Goal: Task Accomplishment & Management: Complete application form

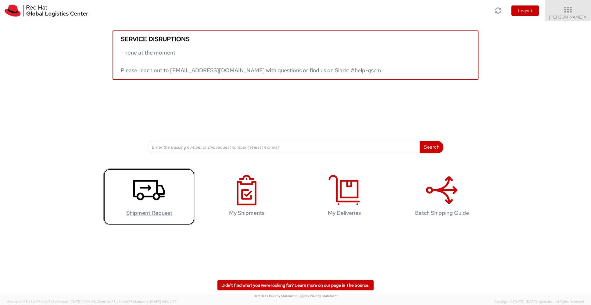
click at [154, 191] on icon at bounding box center [148, 190] width 31 height 30
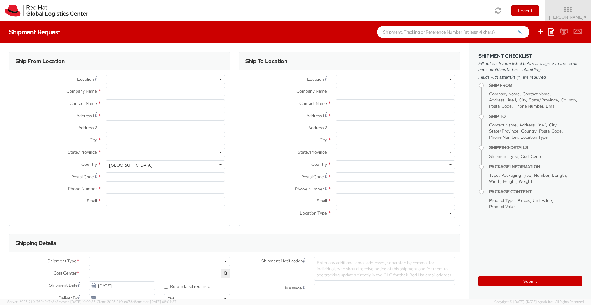
select select
select select "581"
click at [133, 79] on div at bounding box center [165, 79] width 119 height 9
type input "Red Hat"
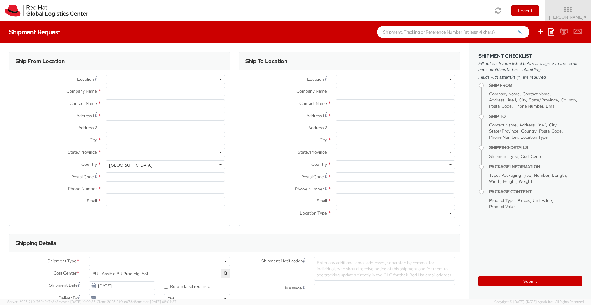
type input "[PERSON_NAME]"
type input "[EMAIL_ADDRESS][DOMAIN_NAME]"
click at [133, 79] on div "RH - Remote" at bounding box center [121, 80] width 25 height 6
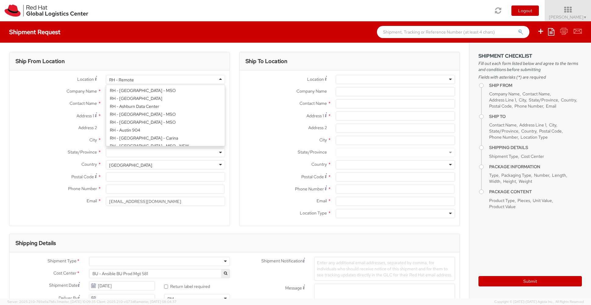
scroll to position [792, 0]
click at [128, 140] on div "Location * RH - Remote RH - Remote RH - Amsterdam - MSO RH - Amsterdam Data Cen…" at bounding box center [119, 142] width 220 height 134
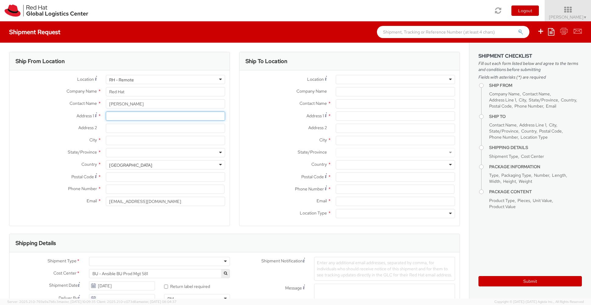
click at [116, 114] on input "Address 1 *" at bounding box center [165, 116] width 119 height 9
type input "The Lodge"
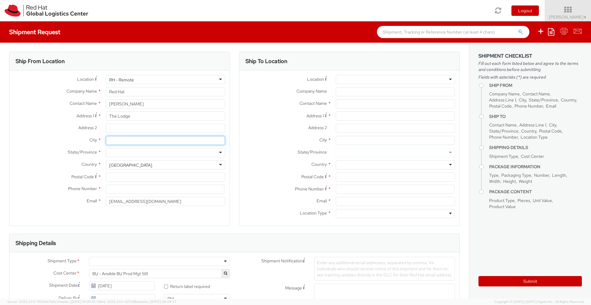
type input "[GEOGRAPHIC_DATA]"
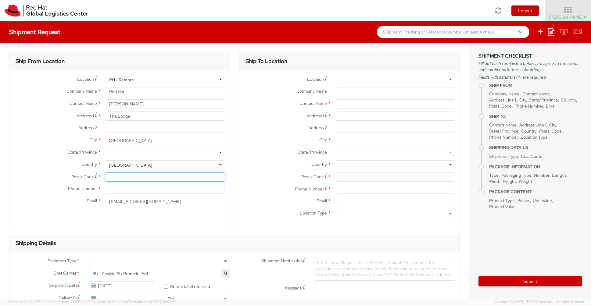
type input "GL12 8BD"
type input "07971455957"
click at [187, 46] on div "Ship From Location Location * RH - Amsterdam - MSO RH - Amsterdam Data Center R…" at bounding box center [234, 310] width 469 height 535
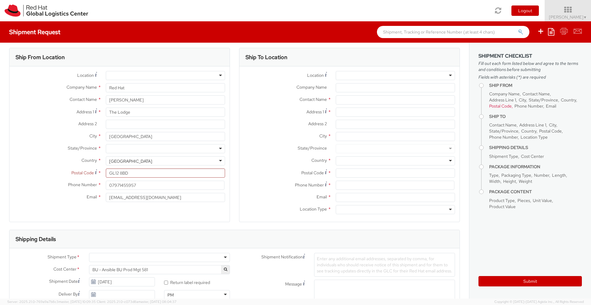
scroll to position [6, 0]
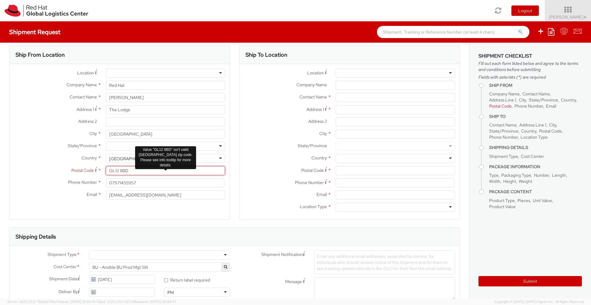
click at [135, 167] on input "GL12 8BD" at bounding box center [165, 170] width 119 height 9
click at [122, 147] on div at bounding box center [165, 146] width 119 height 9
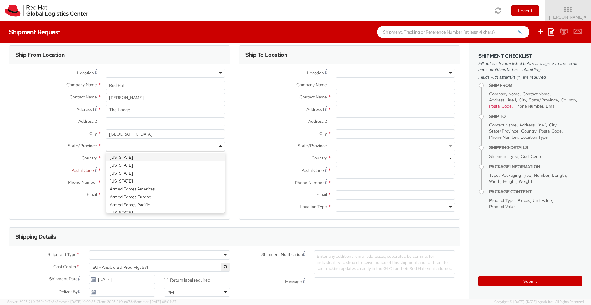
click at [235, 120] on div "Ship To Location Location * RH - Amsterdam - MSO RH - Amsterdam Data Center RH …" at bounding box center [349, 136] width 230 height 182
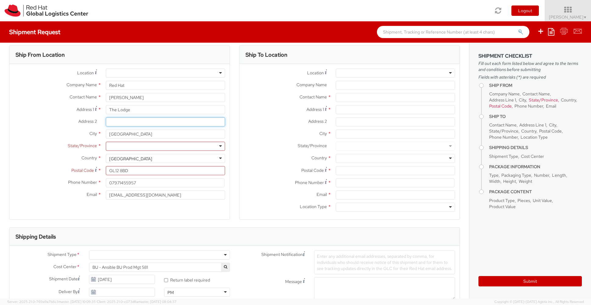
click at [122, 121] on input "Address 2 *" at bounding box center [165, 121] width 119 height 9
type input "[GEOGRAPHIC_DATA]"
type input "Bagstonew"
type input "Gloucestershire"
click at [235, 156] on div "Ship To Location Location * RH - Amsterdam - MSO RH - Amsterdam Data Center RH …" at bounding box center [349, 136] width 230 height 182
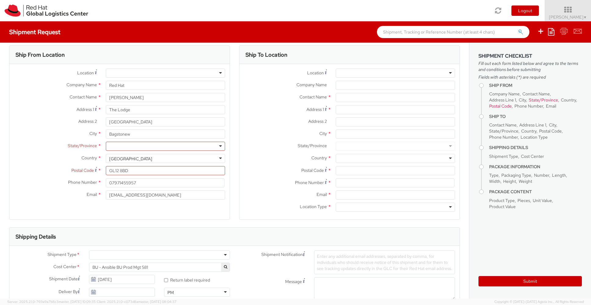
click at [166, 161] on div "United States" at bounding box center [165, 158] width 119 height 9
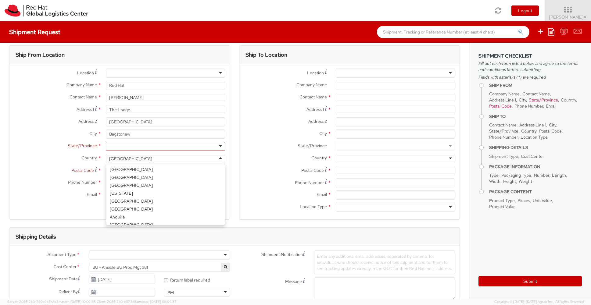
scroll to position [1537, 0]
select select "CM"
select select "KGS"
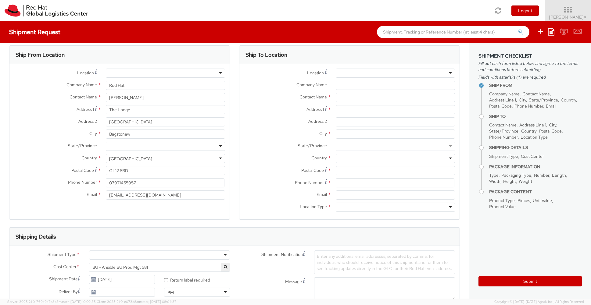
click at [128, 148] on div at bounding box center [165, 146] width 119 height 9
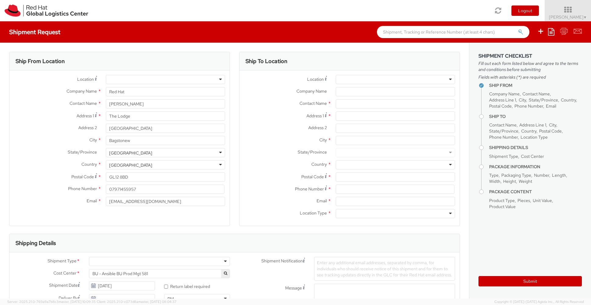
scroll to position [0, 0]
click at [138, 140] on input "Bagstonew" at bounding box center [165, 140] width 119 height 9
type input "Bagstone"
click at [261, 151] on label "State/Province *" at bounding box center [285, 152] width 92 height 8
click at [357, 78] on div at bounding box center [395, 79] width 119 height 9
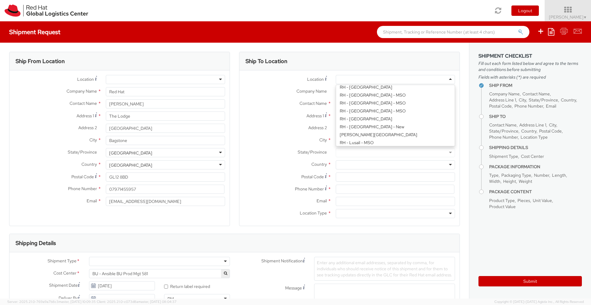
scroll to position [530, 0]
type input "Red Hat UK Limited"
type input "[GEOGRAPHIC_DATA]"
type input "[STREET_ADDRESS]"
type input "[GEOGRAPHIC_DATA]"
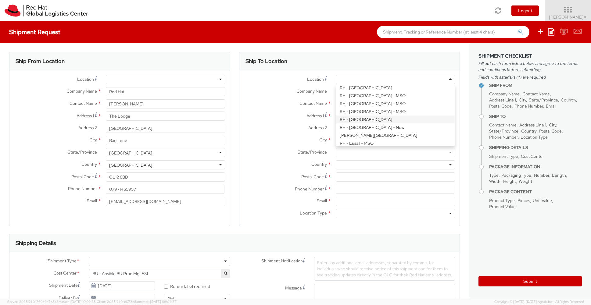
type input "EC3R8NB"
type input "44 207 009 4444"
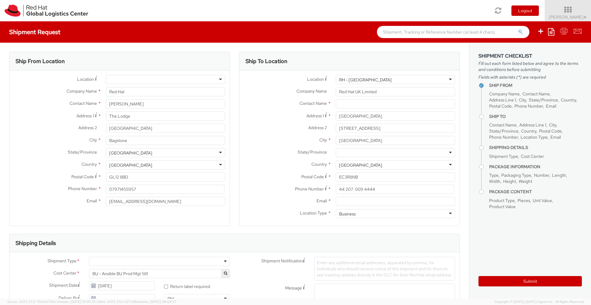
scroll to position [1, 0]
click at [353, 103] on input "text" at bounding box center [395, 102] width 119 height 9
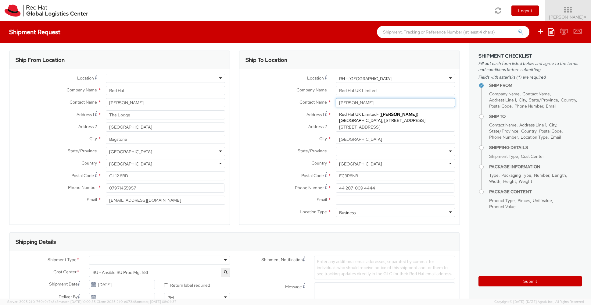
type input "[PERSON_NAME]"
click at [253, 197] on label "Email *" at bounding box center [285, 200] width 92 height 8
click at [336, 197] on input "Email *" at bounding box center [395, 200] width 119 height 9
click at [389, 102] on input "[PERSON_NAME]" at bounding box center [395, 102] width 119 height 9
click at [257, 156] on div "State/Province * England Northern Ireland Scotland Wales" at bounding box center [349, 153] width 220 height 12
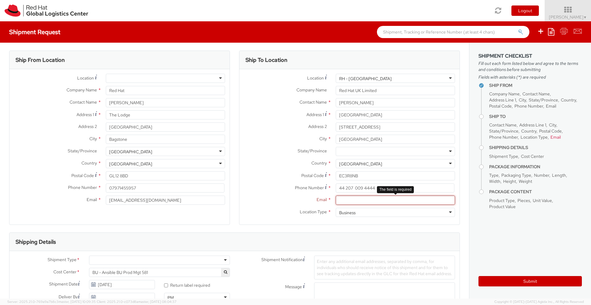
click at [348, 201] on input "Email *" at bounding box center [395, 200] width 119 height 9
paste input "[EMAIL_ADDRESS][DOMAIN_NAME]"
type input "[EMAIL_ADDRESS][DOMAIN_NAME]"
click at [238, 213] on div "Ship To Location Location * RH - London RH - London RH - Amsterdam - MSO RH - A…" at bounding box center [349, 142] width 230 height 182
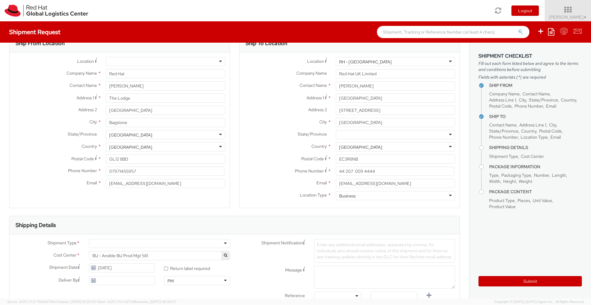
scroll to position [24, 0]
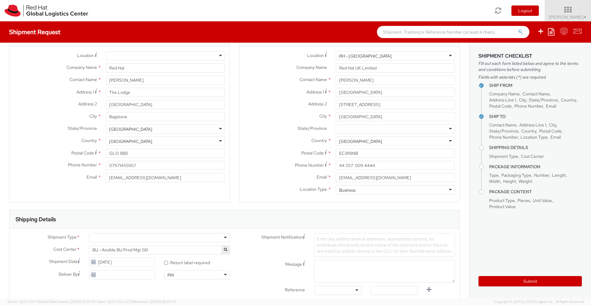
click at [345, 190] on div "Business" at bounding box center [347, 190] width 16 height 6
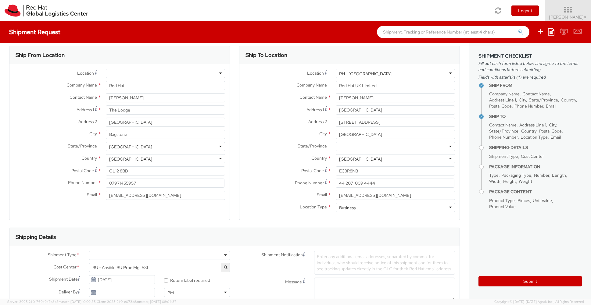
scroll to position [0, 0]
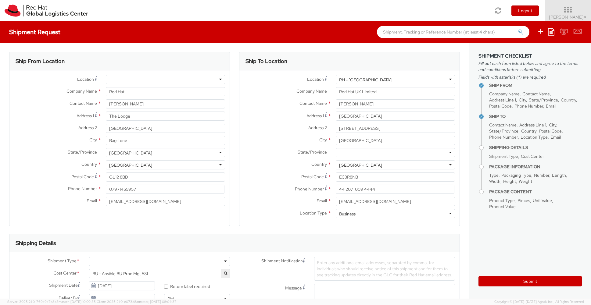
click at [391, 152] on div at bounding box center [395, 152] width 119 height 9
click at [269, 169] on div "Country * United Kingdom United Kingdom Afghanistan Albania Algeria American Sa…" at bounding box center [349, 164] width 220 height 9
click at [265, 194] on div "Phone Number * 44 207 009 4444" at bounding box center [349, 189] width 220 height 9
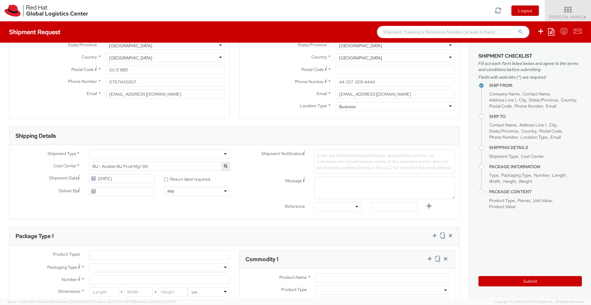
scroll to position [119, 0]
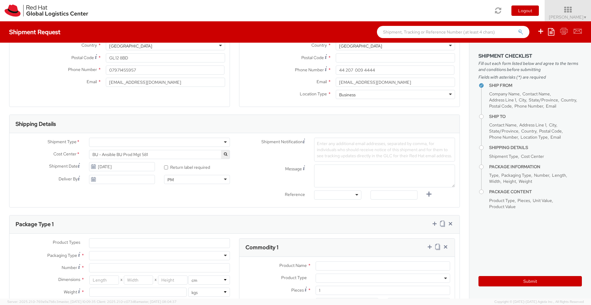
click at [225, 141] on div at bounding box center [159, 142] width 141 height 9
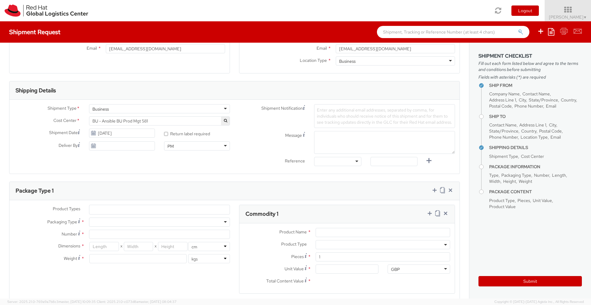
scroll to position [155, 0]
click at [165, 133] on input "* Return label required" at bounding box center [166, 132] width 4 height 4
checkbox input "true"
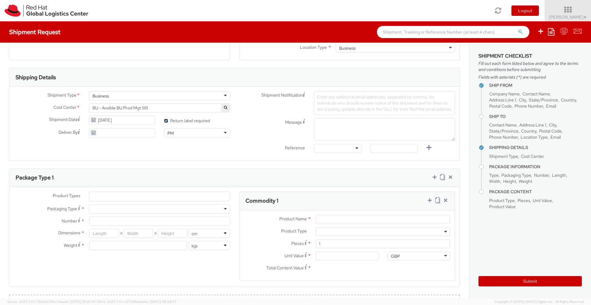
scroll to position [167, 0]
click at [356, 152] on div at bounding box center [337, 146] width 47 height 9
click at [404, 152] on input "text" at bounding box center [393, 146] width 47 height 9
paste input "GWS0896646"
type input "GWS0896646"
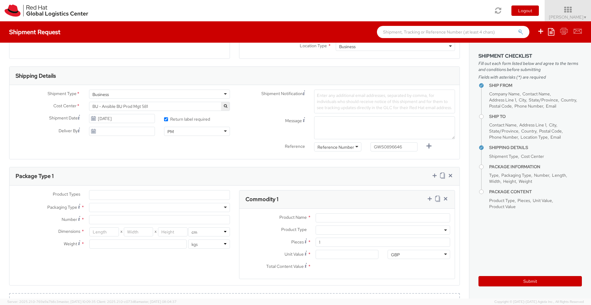
click at [209, 151] on div "Shipment Type * Business Business Batch Business Cost Center * BU - Ansible BU …" at bounding box center [234, 122] width 450 height 65
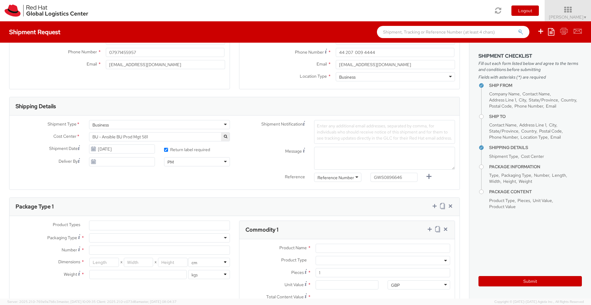
scroll to position [137, 0]
click at [94, 150] on use at bounding box center [93, 149] width 4 height 4
click at [107, 150] on input "10/15/2025" at bounding box center [122, 149] width 66 height 9
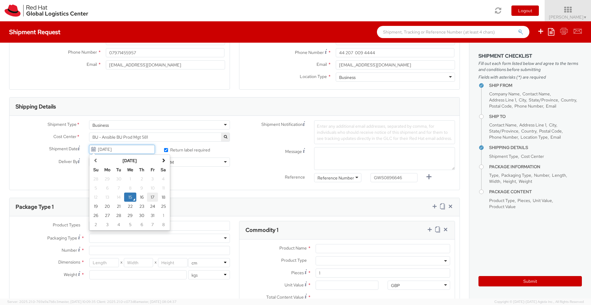
click at [152, 198] on td "17" at bounding box center [152, 197] width 11 height 9
type input "10/17/2025"
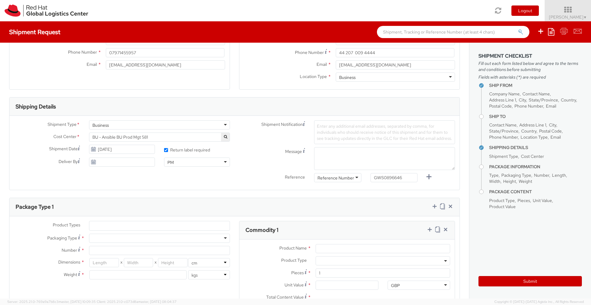
click at [196, 190] on div "Shipment Type * Business Business Batch Business Cost Center * BU - Ansible BU …" at bounding box center [234, 153] width 450 height 74
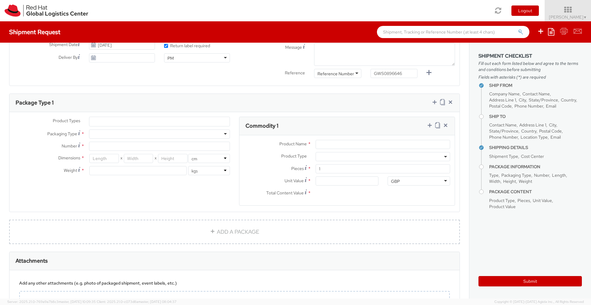
scroll to position [242, 0]
click at [123, 125] on ul at bounding box center [159, 120] width 140 height 9
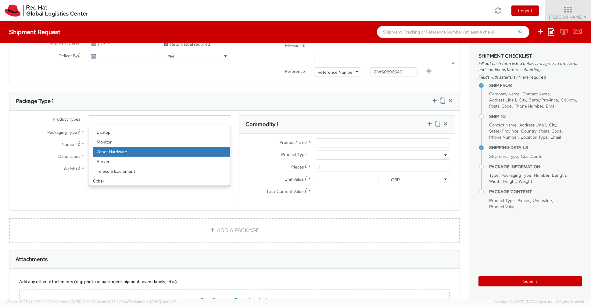
scroll to position [27, 0]
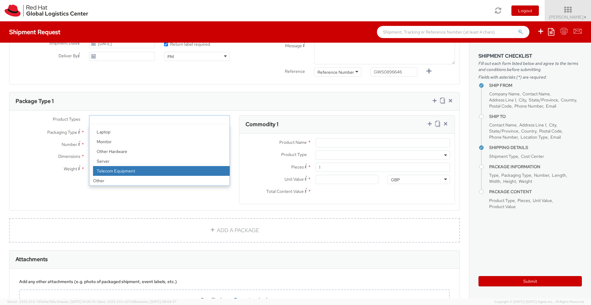
select select "TEL_EQUIP"
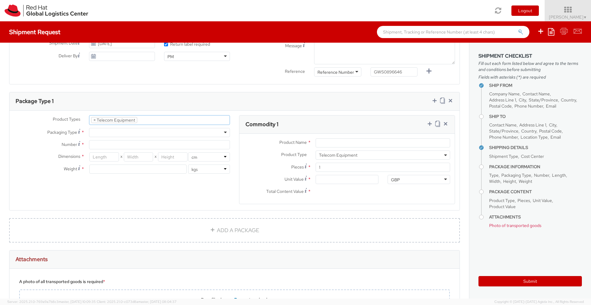
click at [100, 137] on div at bounding box center [159, 132] width 141 height 9
type input "1"
type input "24.13"
type input "31.75"
type input "0.64"
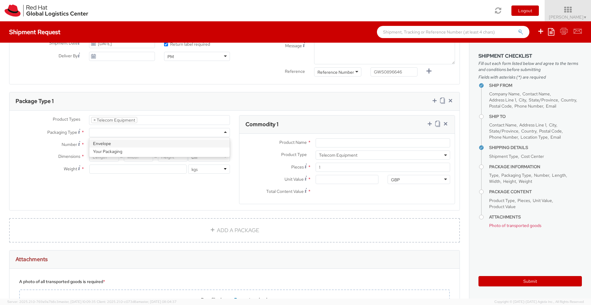
type input "0.5"
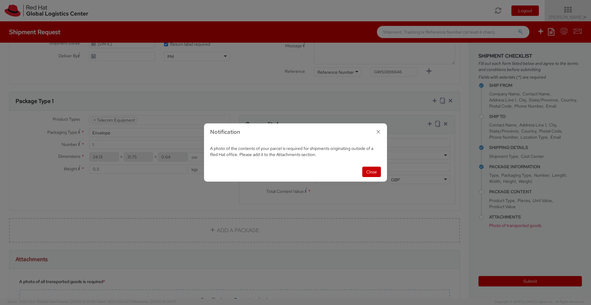
click at [381, 132] on icon "button" at bounding box center [378, 131] width 9 height 9
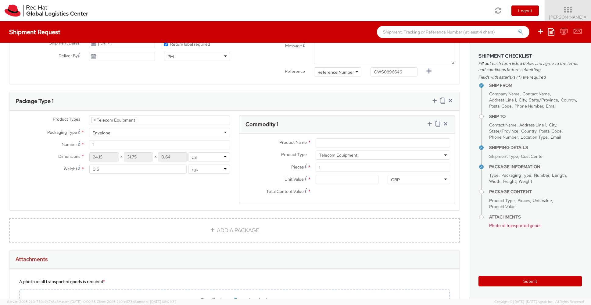
click at [221, 137] on div "Envelope" at bounding box center [159, 132] width 141 height 9
click at [235, 198] on agx-form-section "Commodity 1 Product Name * Product Type * Documents Docking Station Laptop Moni…" at bounding box center [346, 163] width 225 height 97
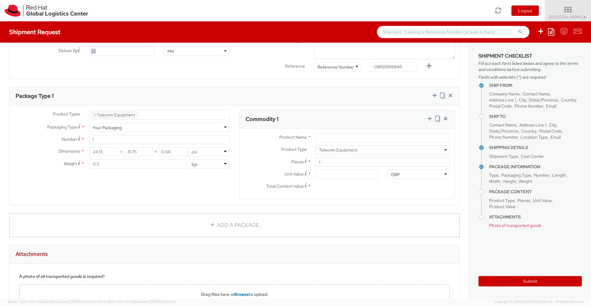
scroll to position [248, 0]
drag, startPoint x: 171, startPoint y: 156, endPoint x: 157, endPoint y: 155, distance: 13.4
click at [157, 155] on div "24.13 X 31.75 X 0.64" at bounding box center [138, 150] width 98 height 9
type input "2"
click at [169, 197] on div "Product Types * Documents Docking Station Laptop Monitor Other Hardware Server …" at bounding box center [234, 157] width 450 height 97
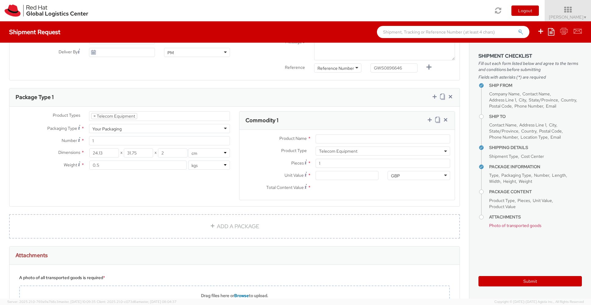
scroll to position [249, 0]
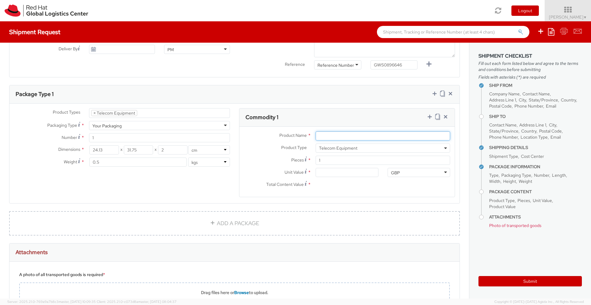
click at [329, 141] on input "Product Name *" at bounding box center [383, 135] width 134 height 9
type input "u"
type input "iPhone11"
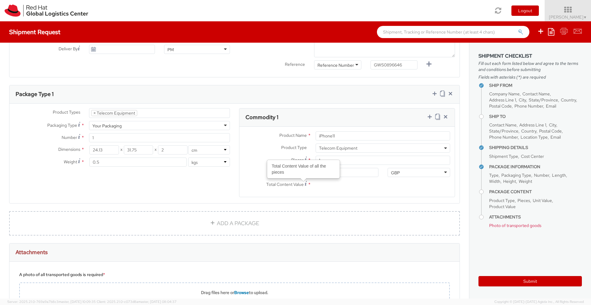
click at [175, 195] on div "Product Types * Documents Docking Station Laptop Monitor Other Hardware Server …" at bounding box center [234, 156] width 450 height 97
click at [354, 177] on input "Unit Value *" at bounding box center [347, 172] width 63 height 9
click at [209, 196] on div "Product Types * Documents Docking Station Laptop Monitor Other Hardware Server …" at bounding box center [234, 156] width 450 height 97
click at [340, 177] on input "Unit Value *" at bounding box center [347, 172] width 63 height 9
click at [192, 196] on div "Product Types * Documents Docking Station Laptop Monitor Other Hardware Server …" at bounding box center [234, 156] width 450 height 97
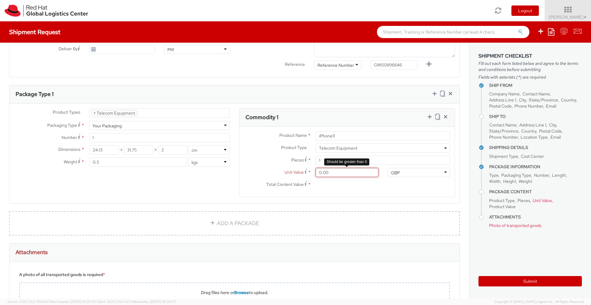
click at [345, 177] on input "0.00" at bounding box center [347, 172] width 63 height 9
type input "0.01"
click at [194, 195] on div "Product Types * Documents Docking Station Laptop Monitor Other Hardware Server …" at bounding box center [234, 156] width 450 height 97
click at [331, 177] on input "0.01" at bounding box center [347, 172] width 63 height 9
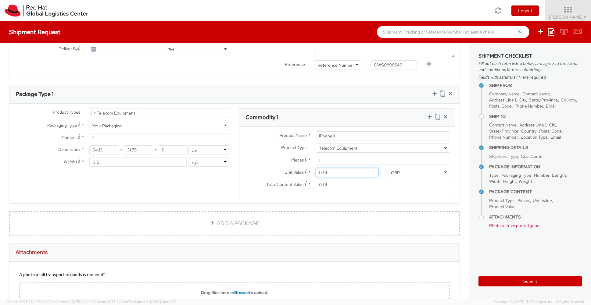
click at [331, 177] on input "0.01" at bounding box center [347, 172] width 63 height 9
type input "1.00"
type input "10.00"
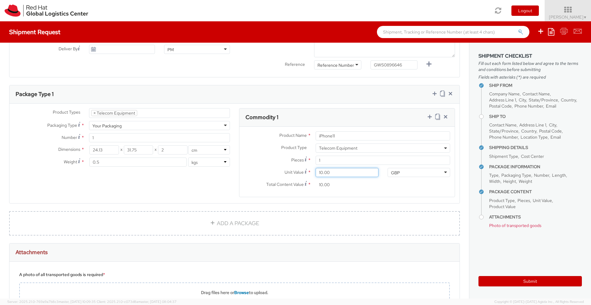
type input "100.00"
click at [191, 195] on div "Product Types * Documents Docking Station Laptop Monitor Other Hardware Server …" at bounding box center [234, 156] width 450 height 97
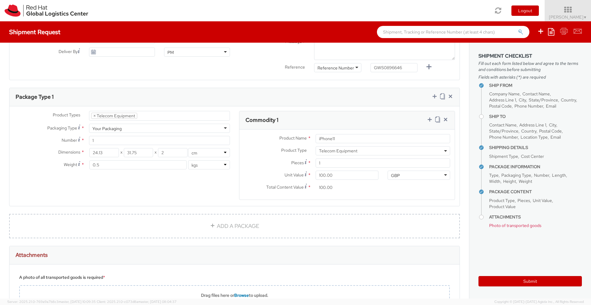
scroll to position [245, 0]
click at [173, 135] on div "Your Packaging" at bounding box center [159, 130] width 141 height 9
click at [159, 201] on div "Product Types * Documents Docking Station Laptop Monitor Other Hardware Server …" at bounding box center [234, 161] width 450 height 97
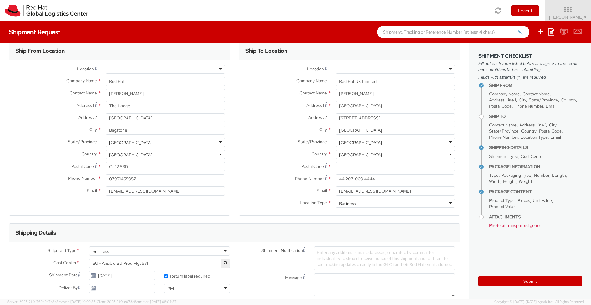
scroll to position [0, 0]
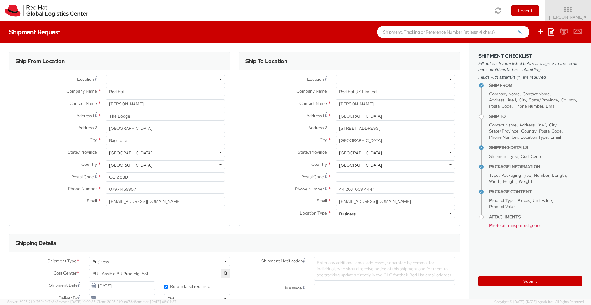
click at [234, 136] on div "Ship From Location Location * RH - Amsterdam - MSO RH - Amsterdam Data Center R…" at bounding box center [120, 143] width 230 height 182
click at [233, 214] on div "Ship From Location Location * RH - Amsterdam - MSO RH - Amsterdam Data Center R…" at bounding box center [120, 143] width 230 height 182
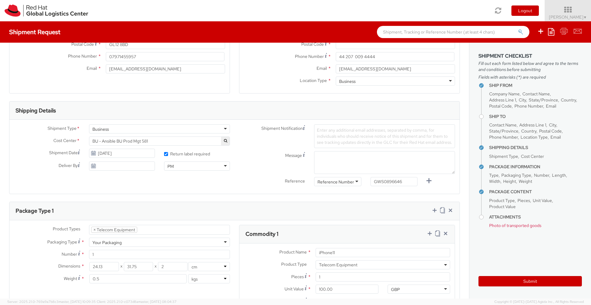
scroll to position [136, 0]
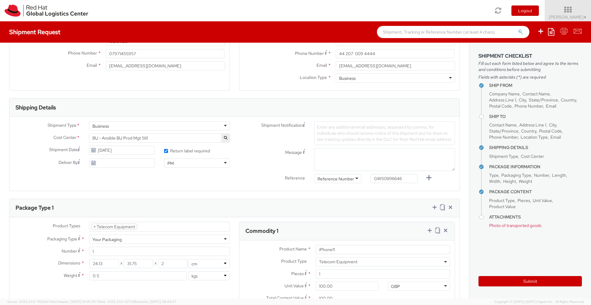
click at [224, 126] on div "Business" at bounding box center [159, 125] width 141 height 9
click at [250, 143] on div "Shipment Notification Enter any additional email addresses, separated by comma,…" at bounding box center [346, 133] width 225 height 24
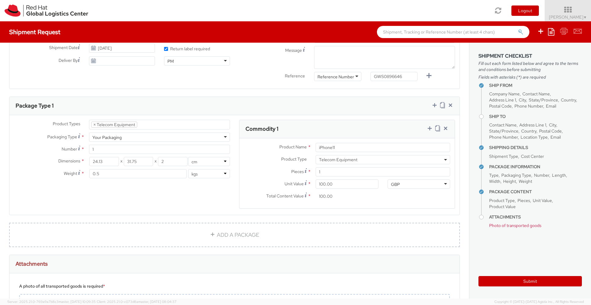
scroll to position [240, 0]
click at [100, 164] on input "24.13" at bounding box center [104, 159] width 30 height 9
type input "22"
click at [127, 164] on input "31.75" at bounding box center [139, 159] width 30 height 9
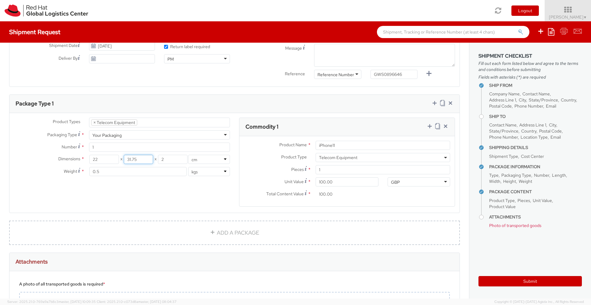
click at [127, 164] on input "31.75" at bounding box center [139, 159] width 30 height 9
type input "29"
click at [165, 164] on input "2" at bounding box center [173, 159] width 30 height 9
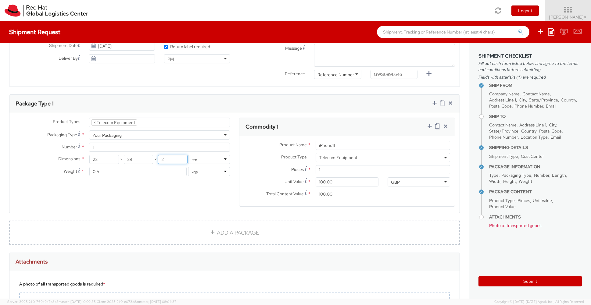
click at [165, 164] on input "2" at bounding box center [173, 159] width 30 height 9
click at [161, 164] on input "2" at bounding box center [173, 159] width 30 height 9
click at [167, 191] on div "Product Types * Documents Docking Station Laptop Monitor Other Hardware Server …" at bounding box center [234, 166] width 450 height 97
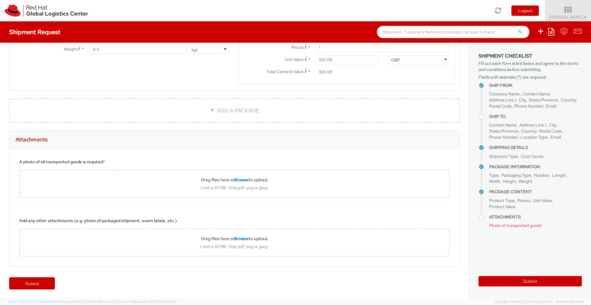
scroll to position [368, 0]
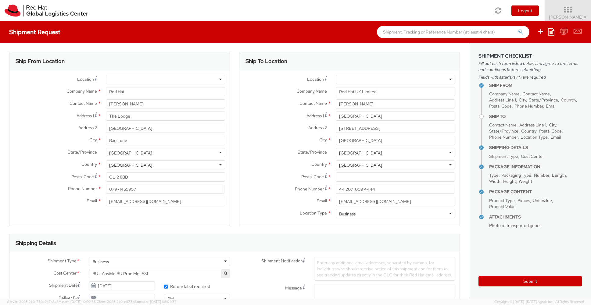
select select "TEL_EQUIP"
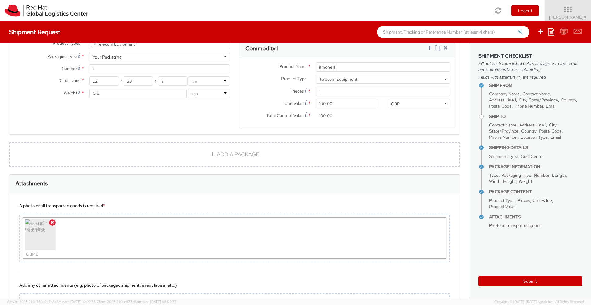
scroll to position [375, 0]
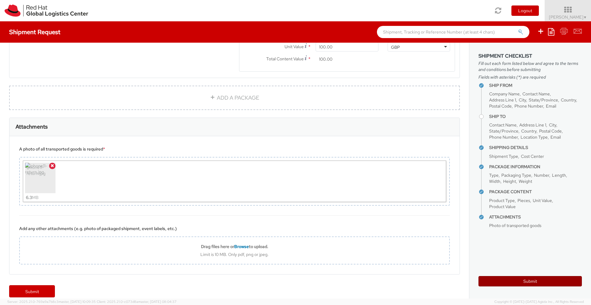
click at [523, 281] on button "Submit" at bounding box center [529, 281] width 103 height 10
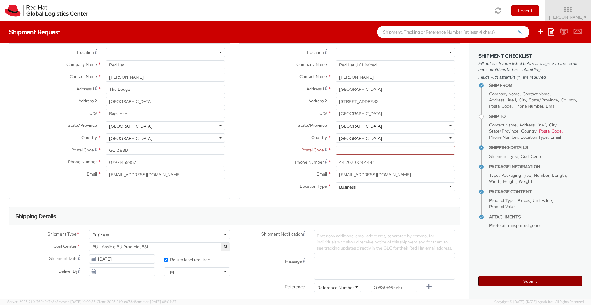
scroll to position [0, 0]
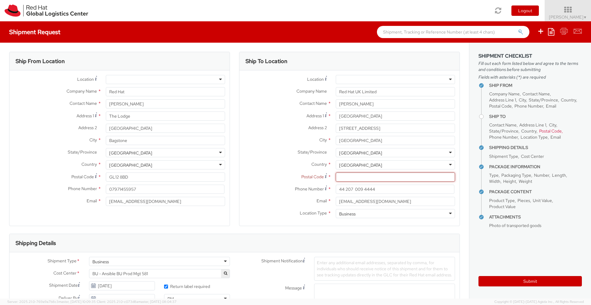
click at [359, 177] on input "Postal Code *" at bounding box center [395, 177] width 119 height 9
paste input "EC3R 8NB"
type input "EC3R 8NB"
click at [255, 230] on div "Ship To Location Location * RH - Amsterdam - MSO RH - Amsterdam Data Center RH …" at bounding box center [349, 143] width 221 height 182
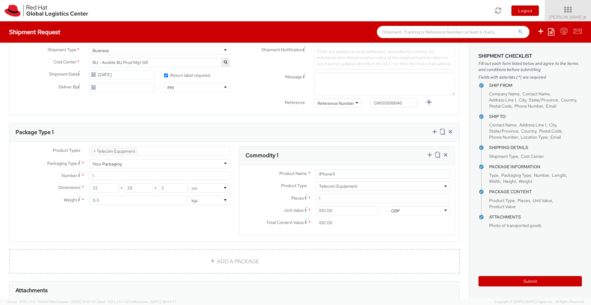
scroll to position [389, 0]
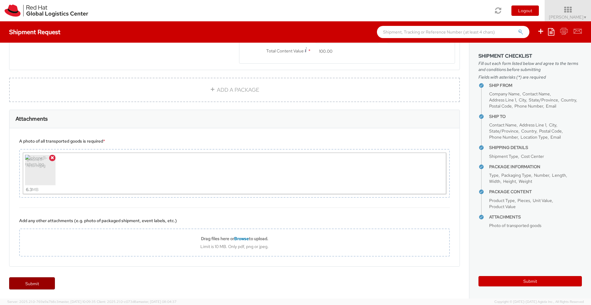
click at [31, 282] on link "Submit" at bounding box center [32, 283] width 46 height 12
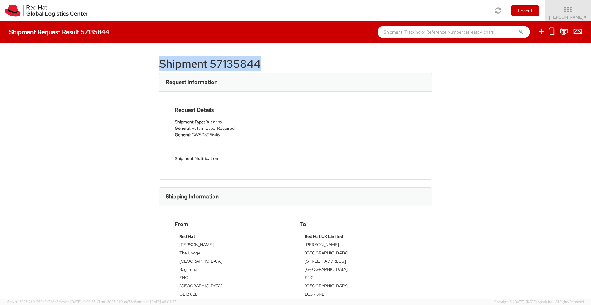
drag, startPoint x: 266, startPoint y: 64, endPoint x: 160, endPoint y: 64, distance: 106.1
click at [160, 64] on h1 "Shipment 57135844" at bounding box center [295, 64] width 273 height 12
copy h1 "Shipment 57135844"
click at [130, 139] on div "Shipment 57135844 Request Information Request Details Shipment Type: Business G…" at bounding box center [295, 171] width 591 height 256
